Goal: Navigation & Orientation: Find specific page/section

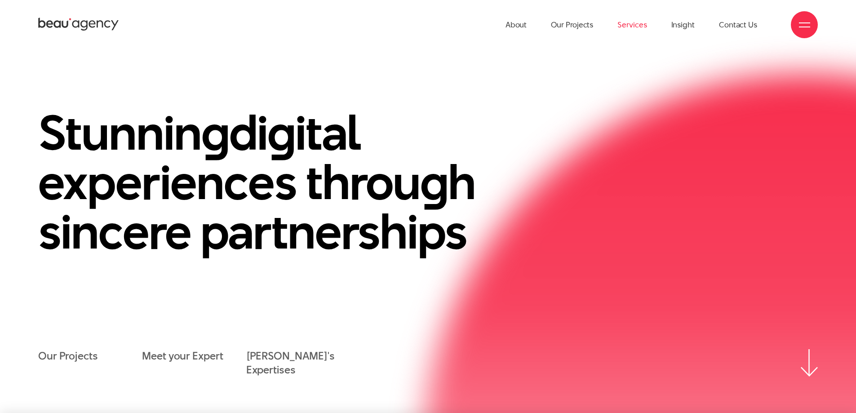
click at [637, 25] on link "Services" at bounding box center [631, 24] width 29 height 49
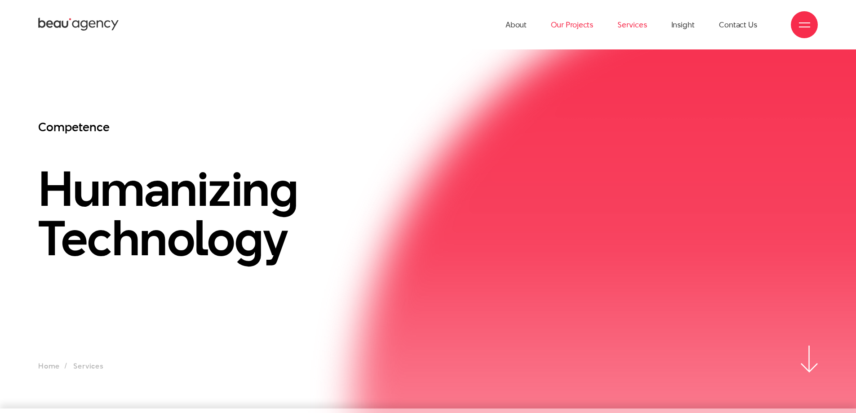
click at [584, 27] on link "Our Projects" at bounding box center [572, 24] width 42 height 49
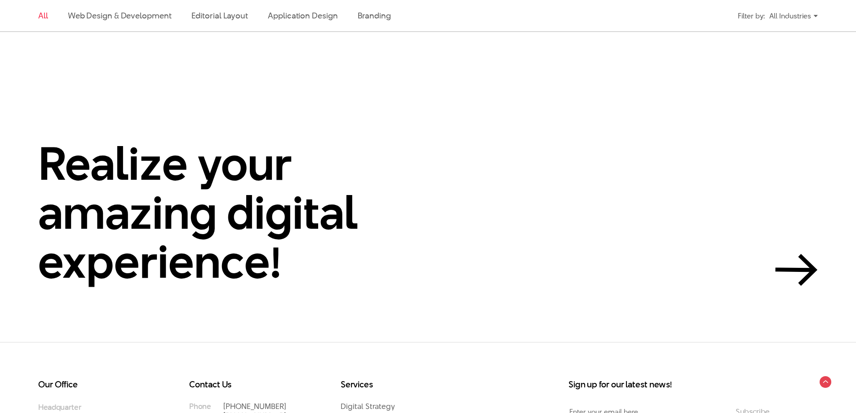
scroll to position [2626, 0]
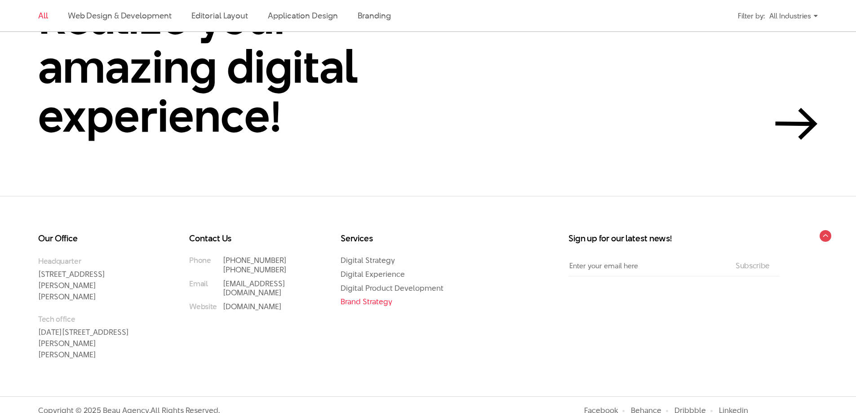
click at [376, 298] on link "Brand Strategy" at bounding box center [367, 301] width 52 height 11
